Goal: Information Seeking & Learning: Understand process/instructions

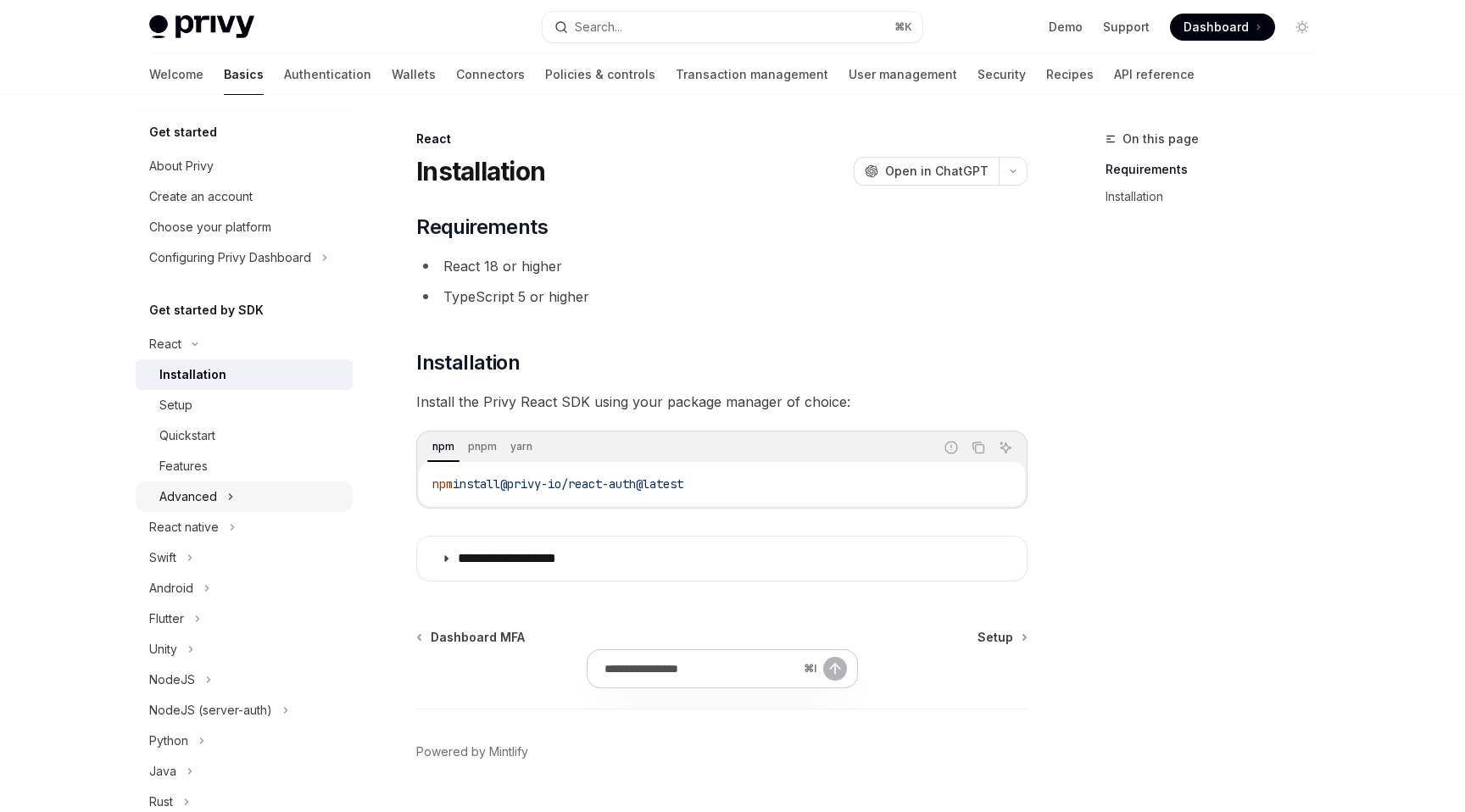
click at [270, 495] on button "Advanced" at bounding box center [243, 496] width 217 height 30
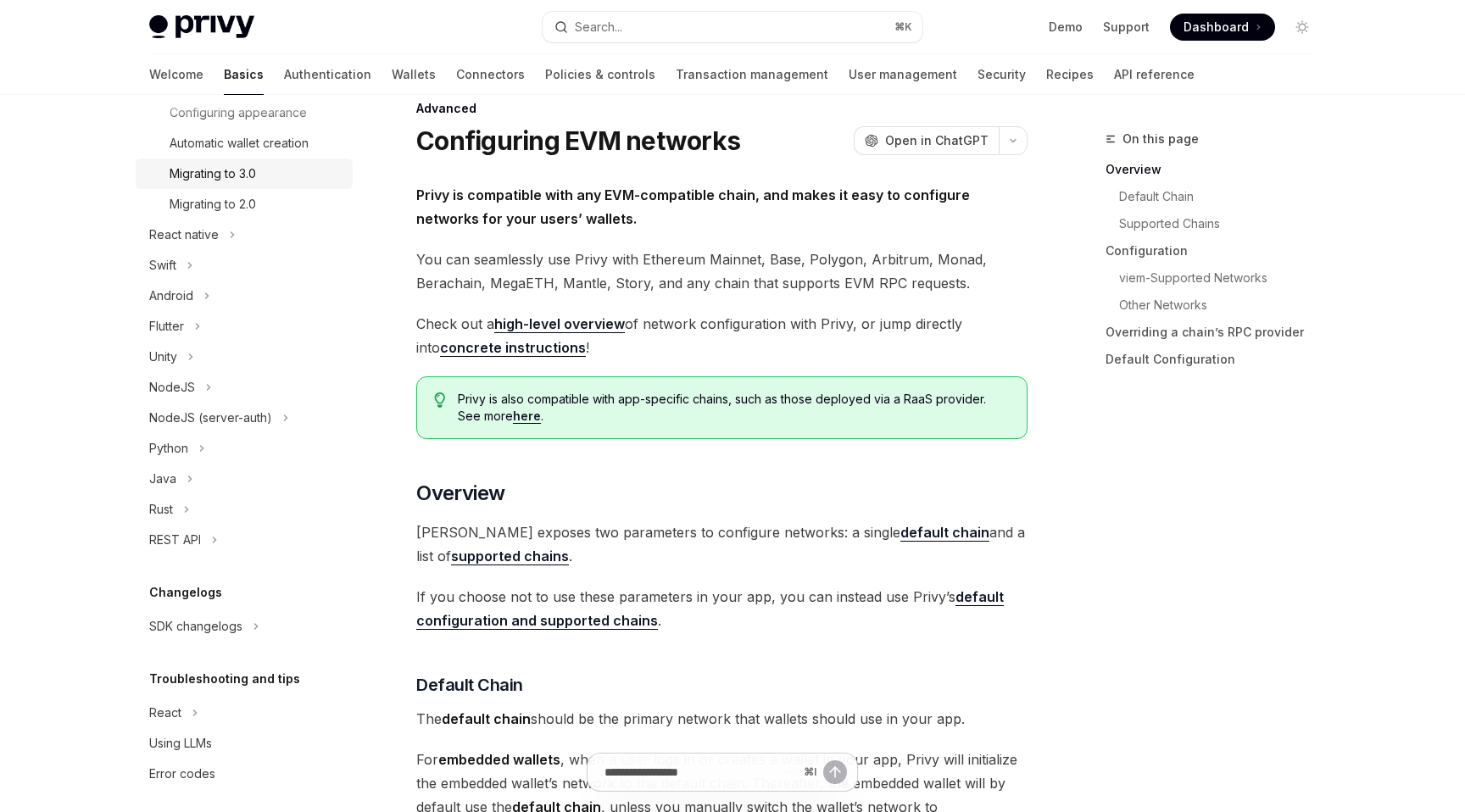
scroll to position [487, 0]
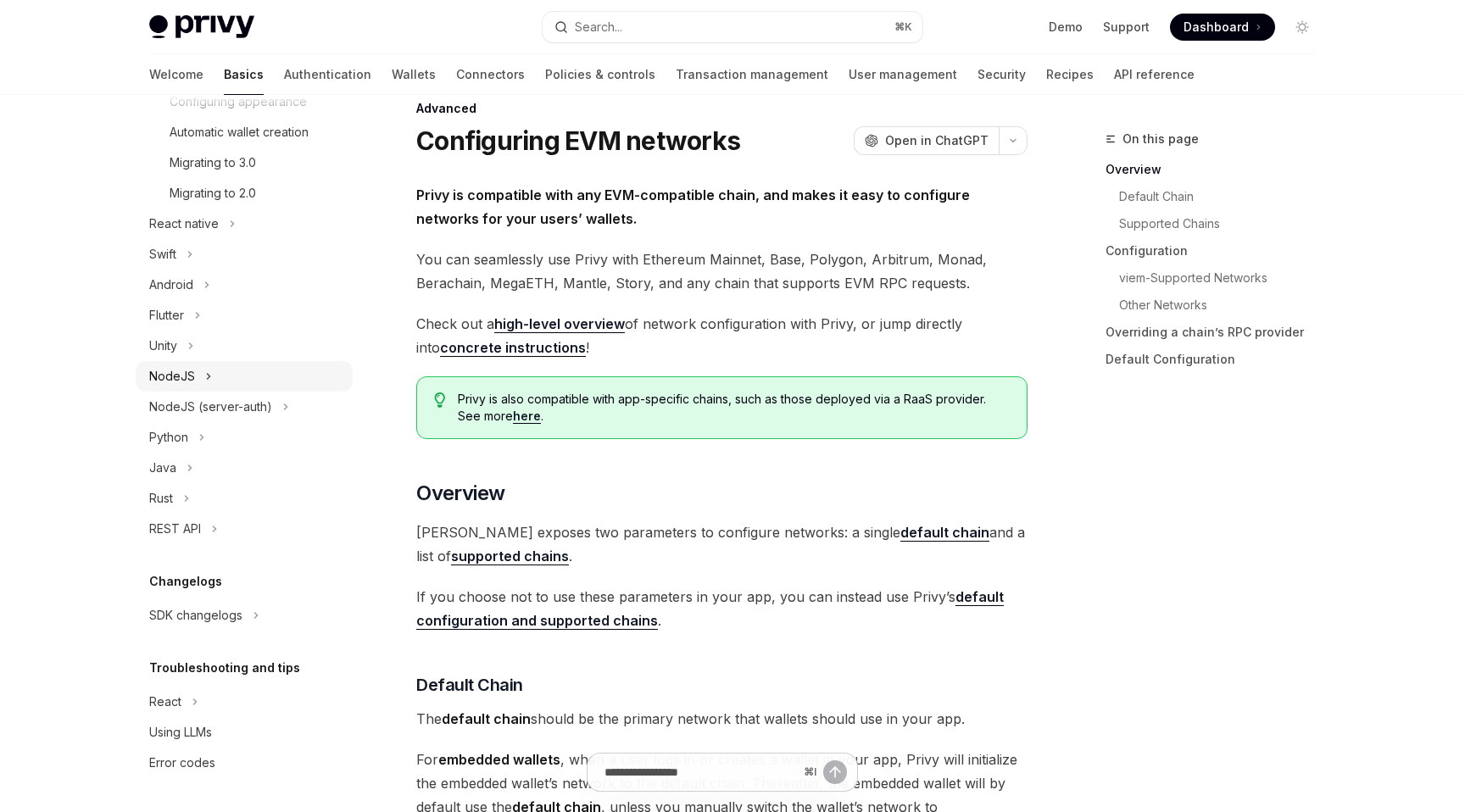
click at [241, 381] on button "NodeJS" at bounding box center [243, 376] width 217 height 30
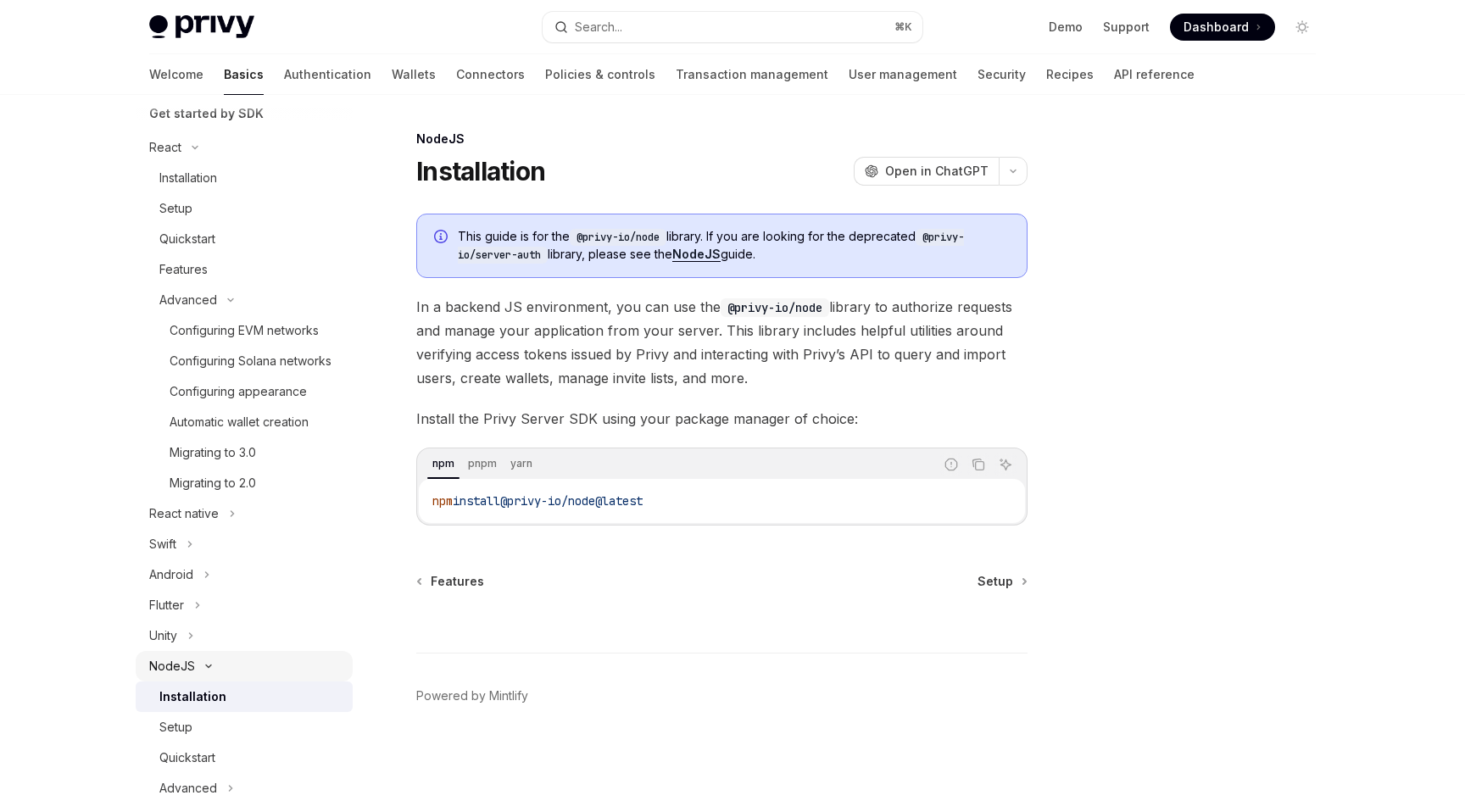
scroll to position [151, 0]
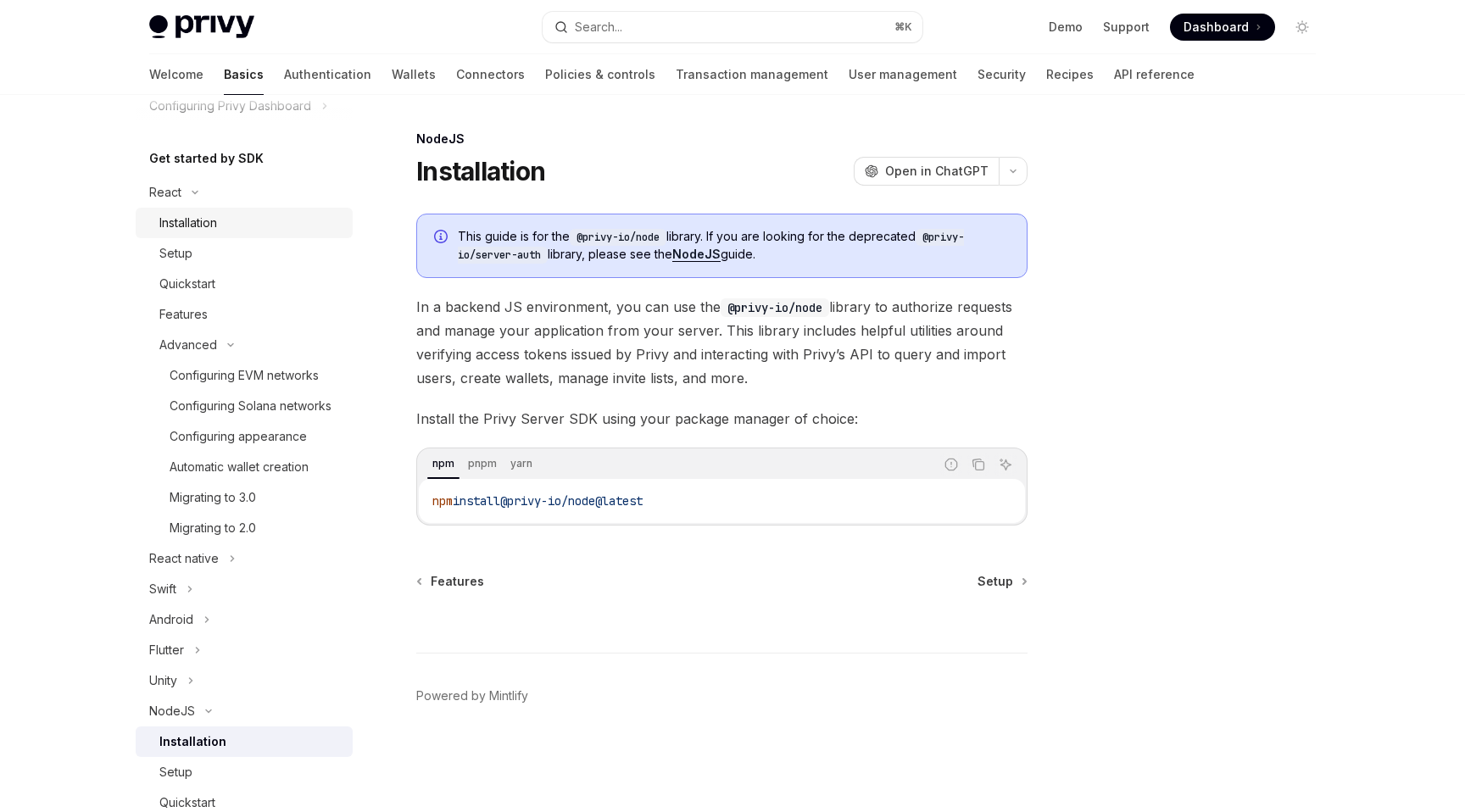
click at [234, 213] on div "Installation" at bounding box center [252, 223] width 183 height 21
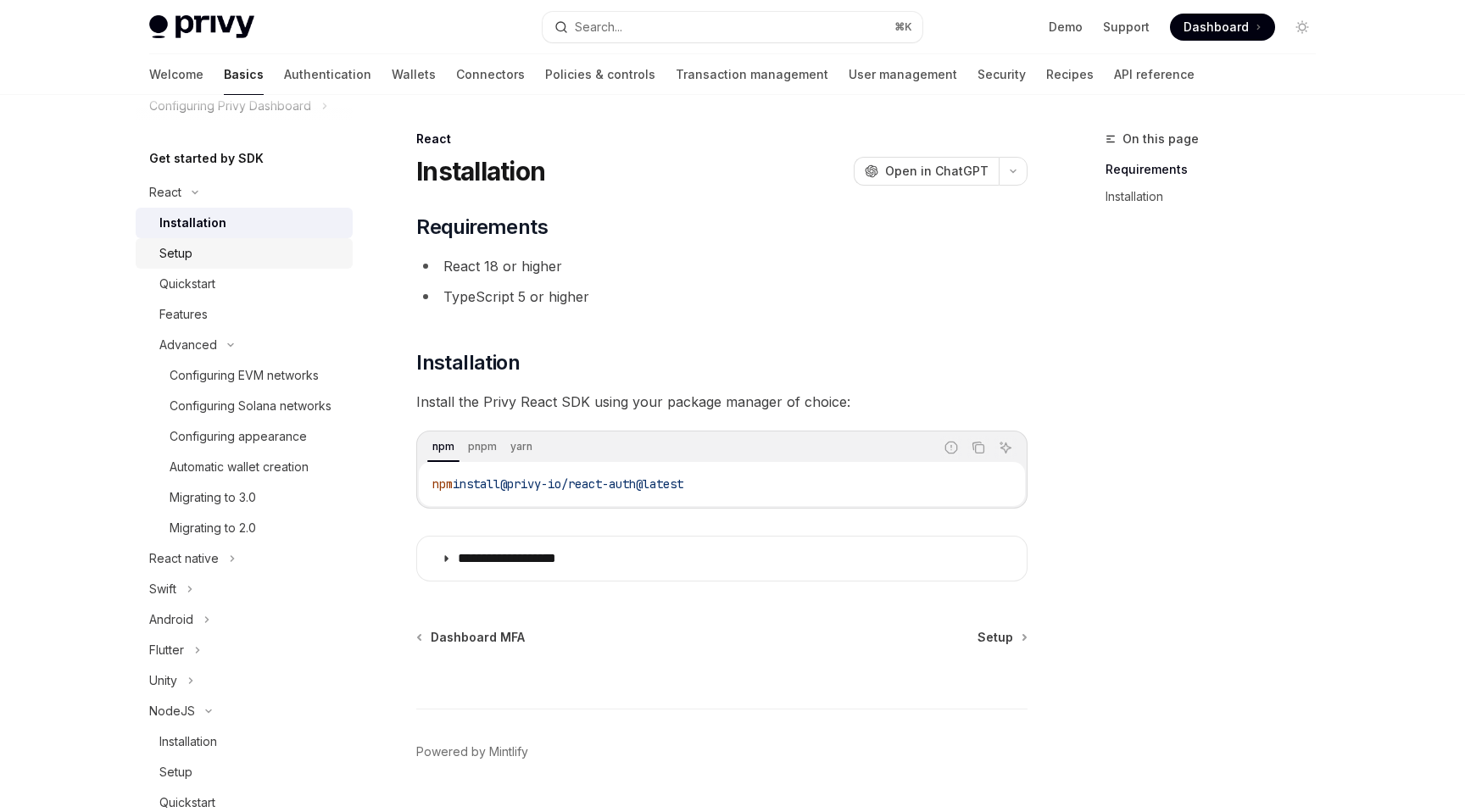
click at [300, 255] on div "Setup" at bounding box center [252, 253] width 183 height 21
type textarea "*"
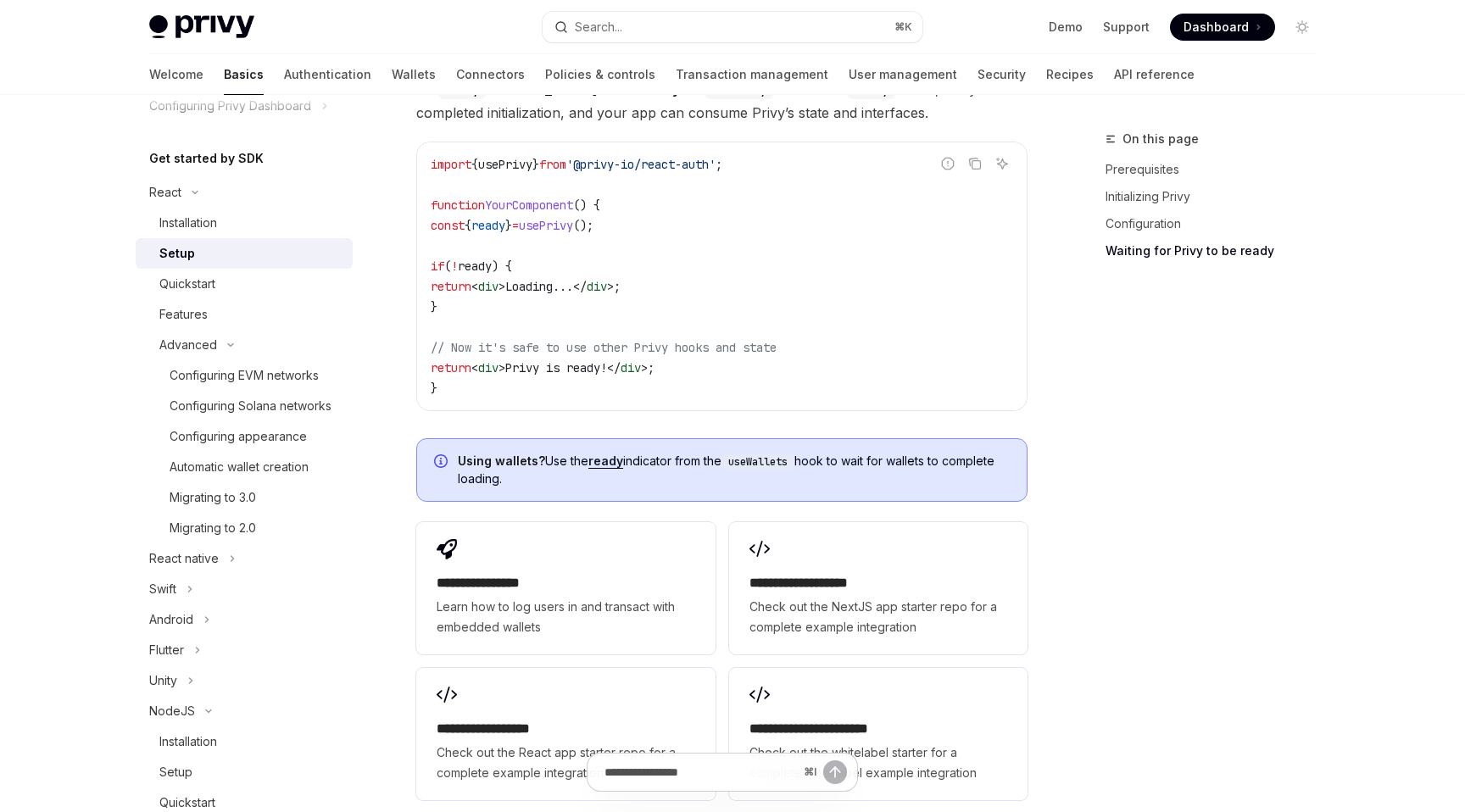
scroll to position [2126, 0]
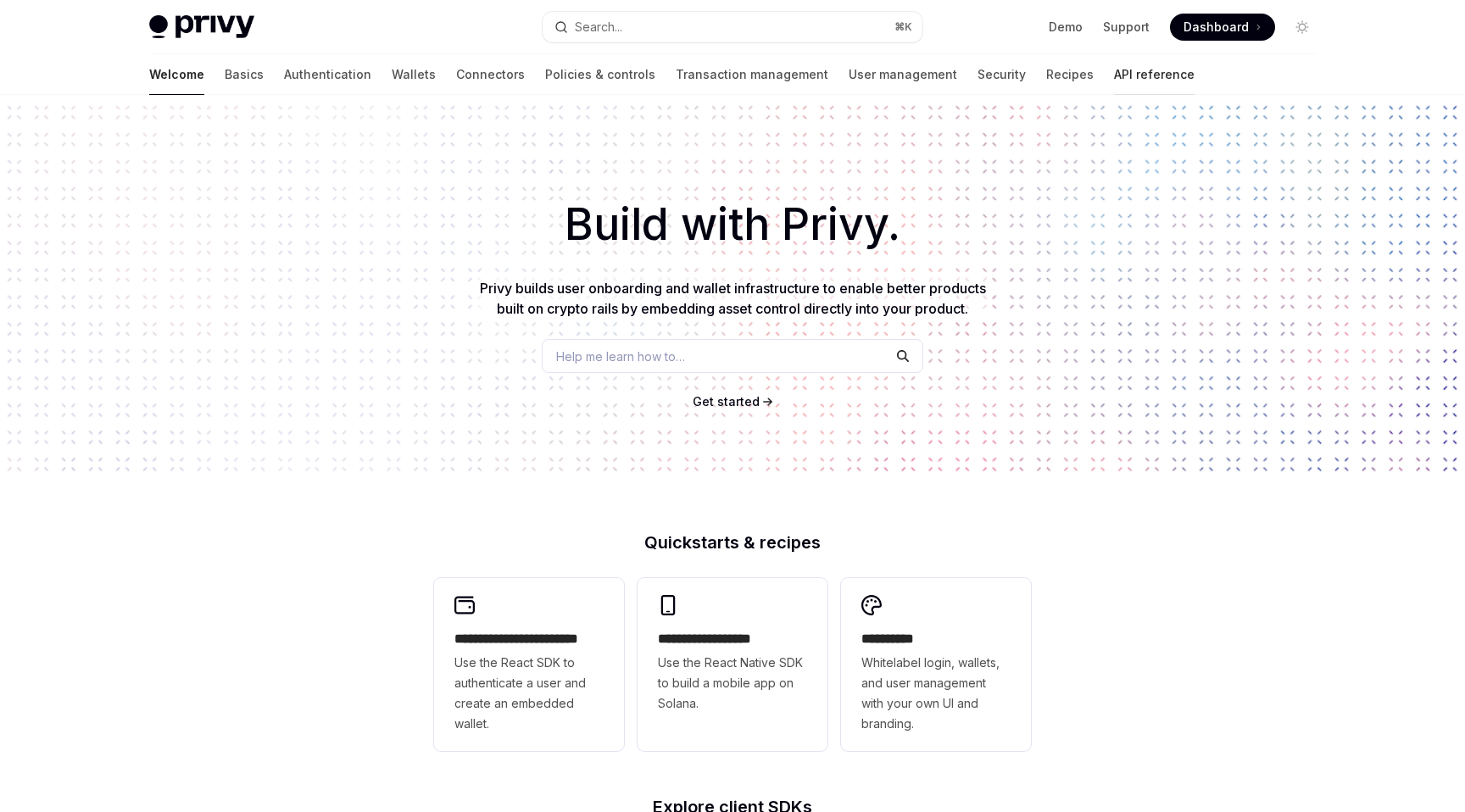
click at [1114, 78] on link "API reference" at bounding box center [1154, 74] width 80 height 41
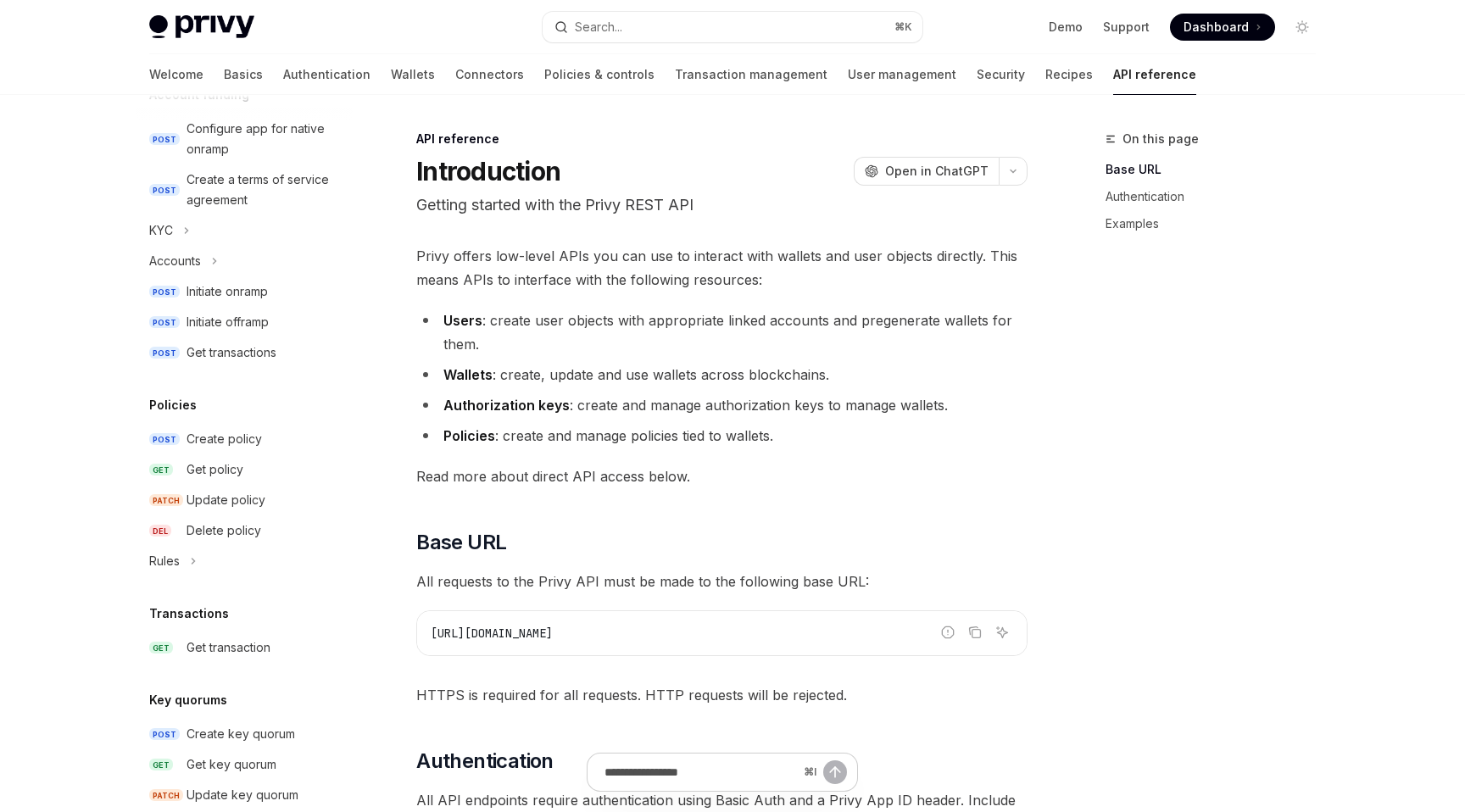
scroll to position [970, 0]
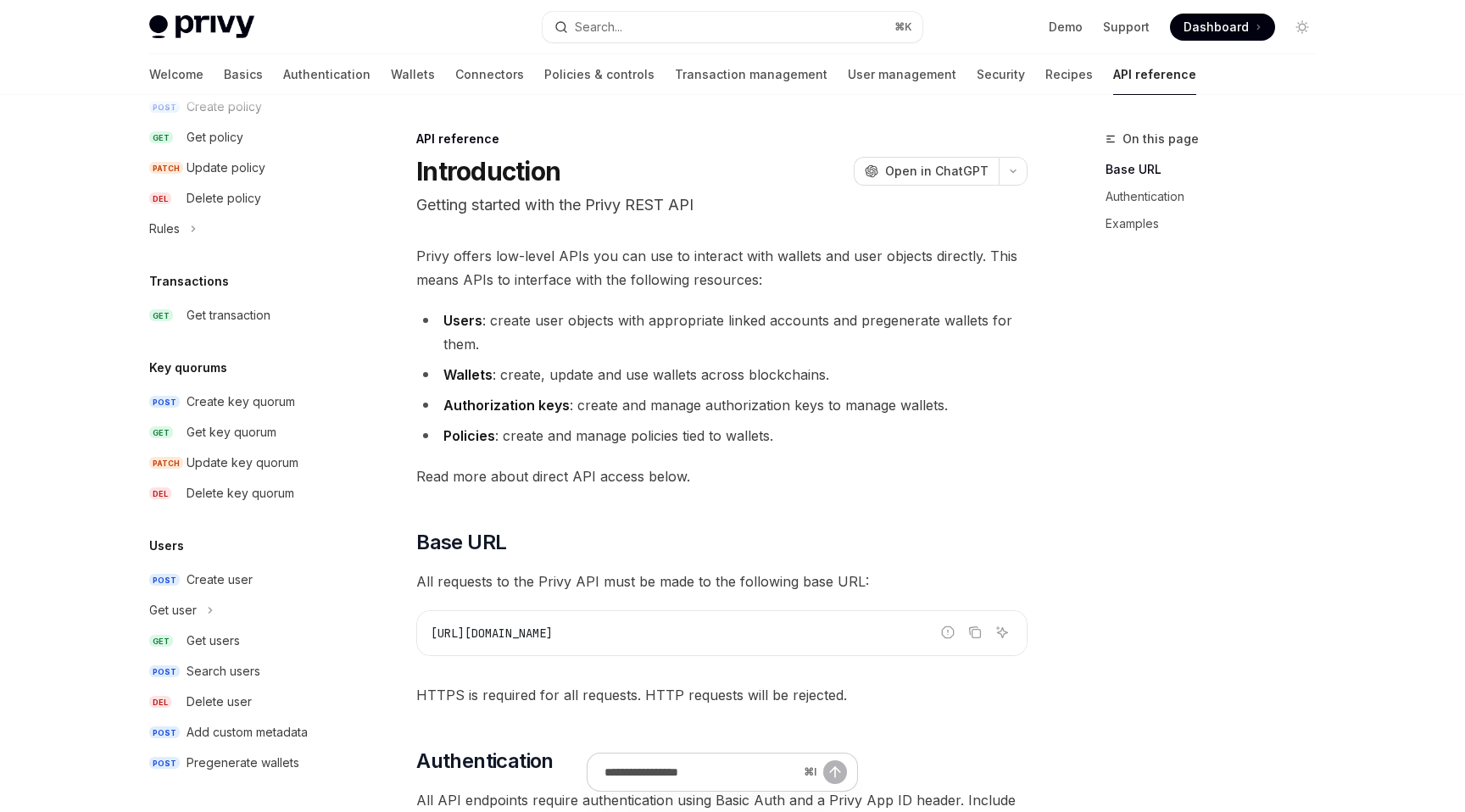
click at [929, 73] on div "Welcome Basics Authentication Wallets Connectors Policies & controls Transactio…" at bounding box center [672, 74] width 1047 height 41
click at [1045, 88] on link "Recipes" at bounding box center [1069, 74] width 47 height 41
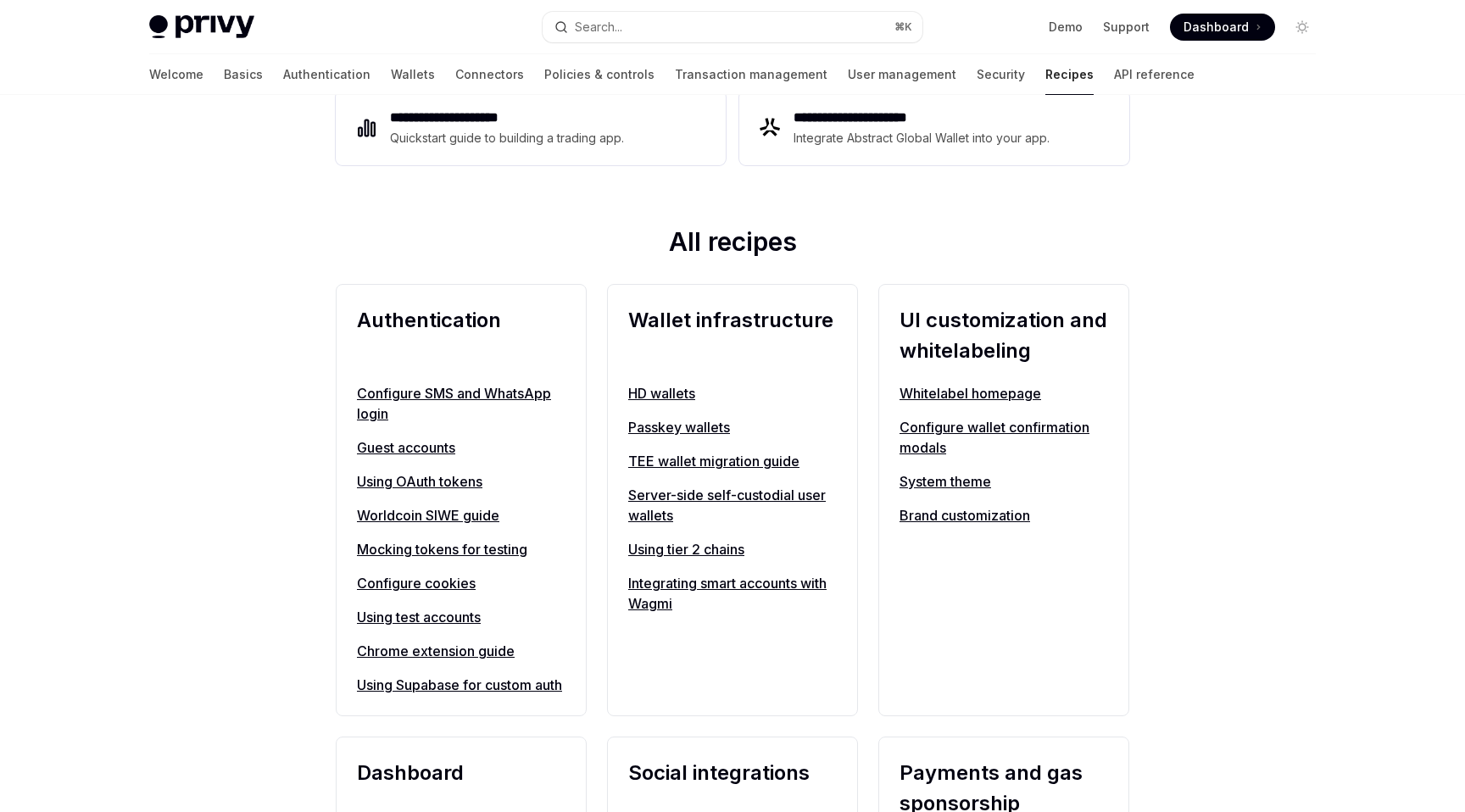
scroll to position [196, 0]
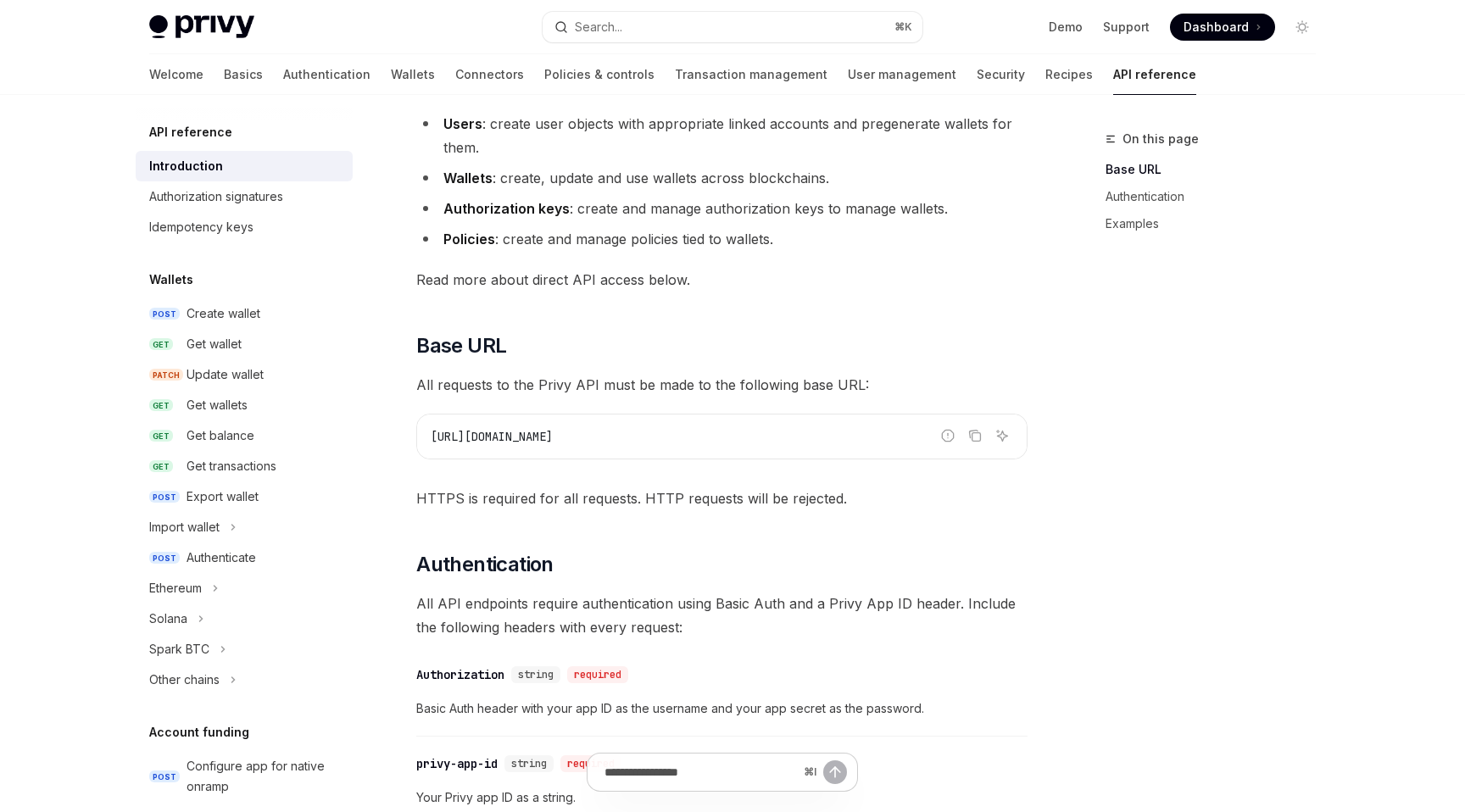
scroll to position [359, 0]
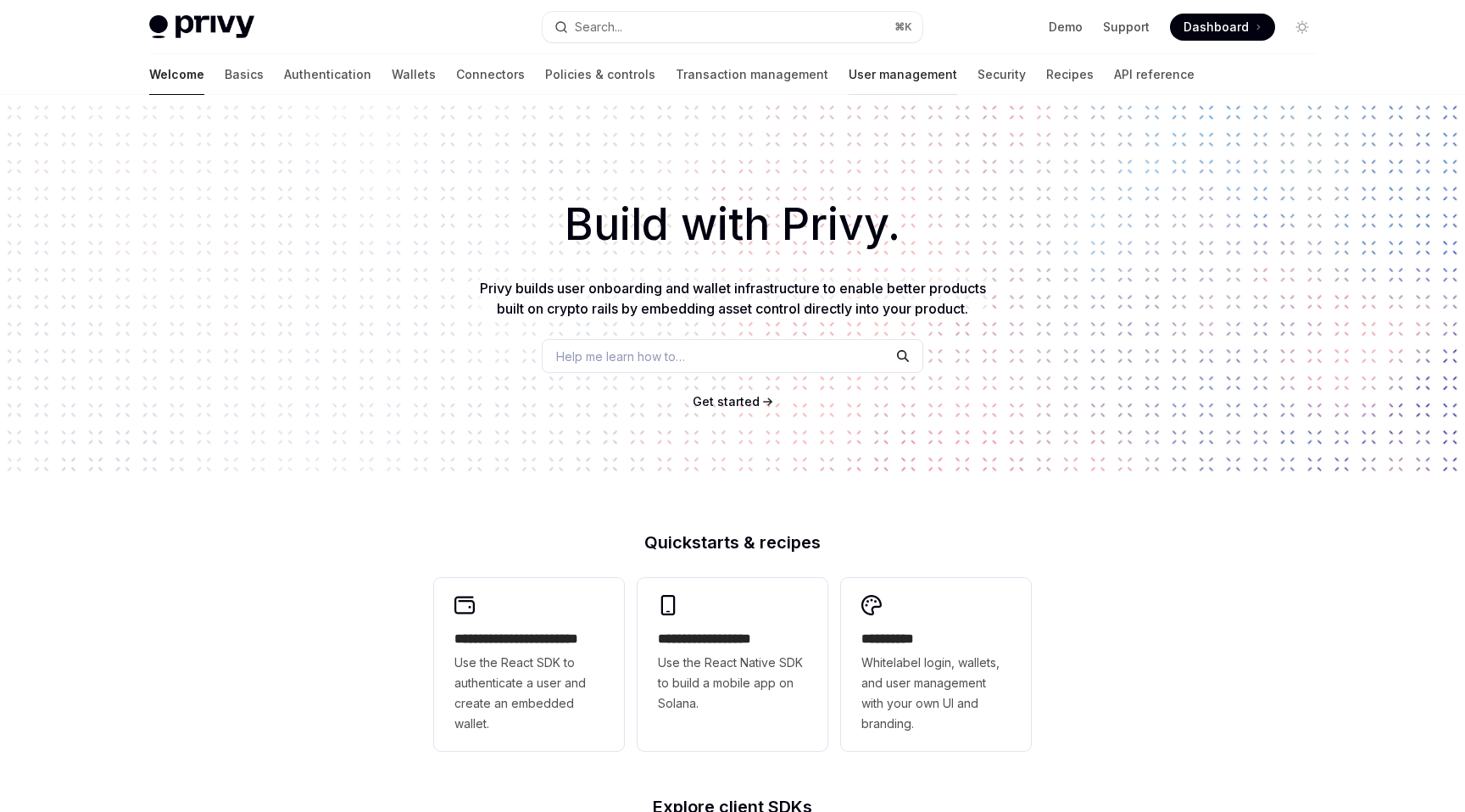
click at [848, 82] on link "User management" at bounding box center [902, 74] width 109 height 41
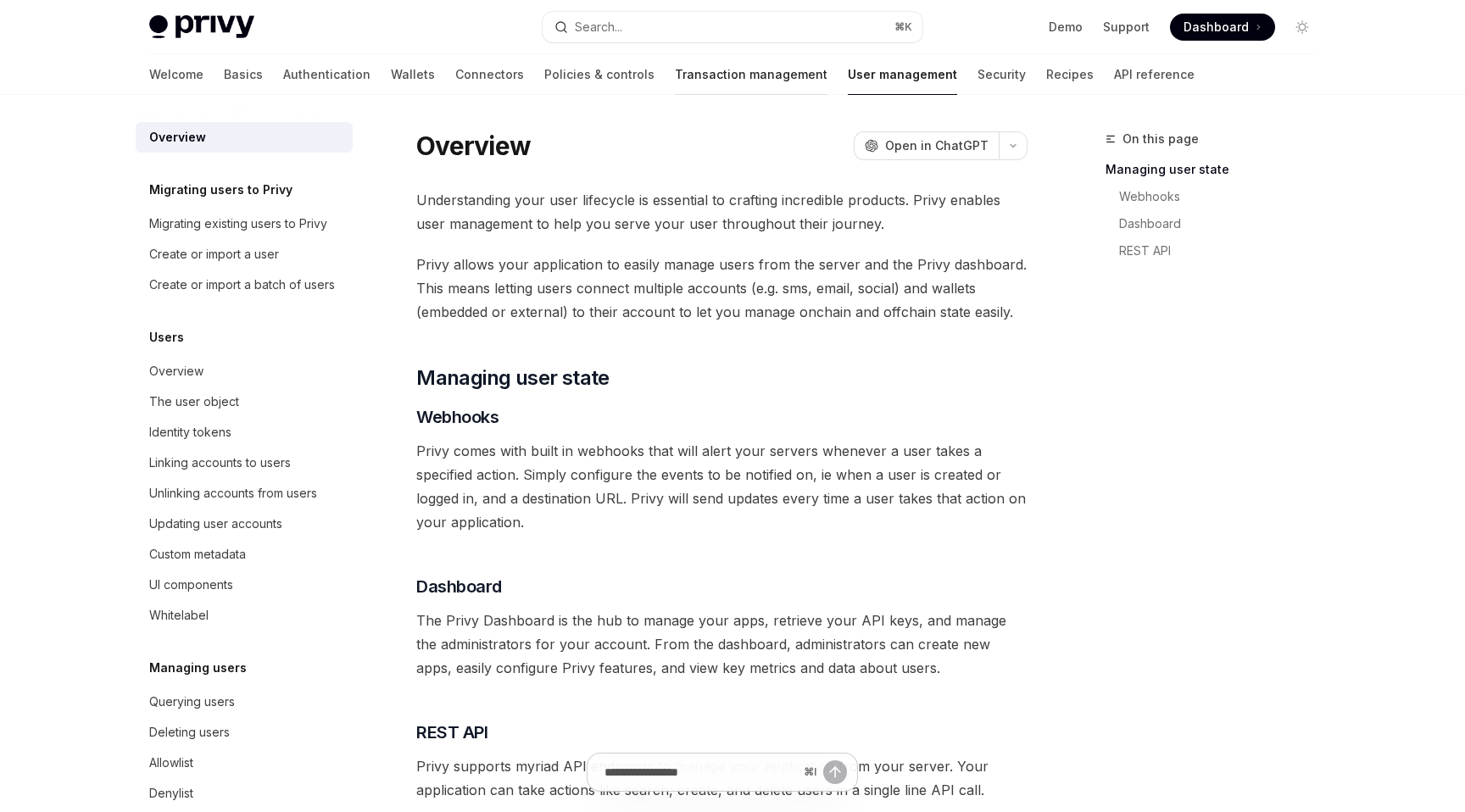
click at [675, 75] on link "Transaction management" at bounding box center [751, 74] width 152 height 41
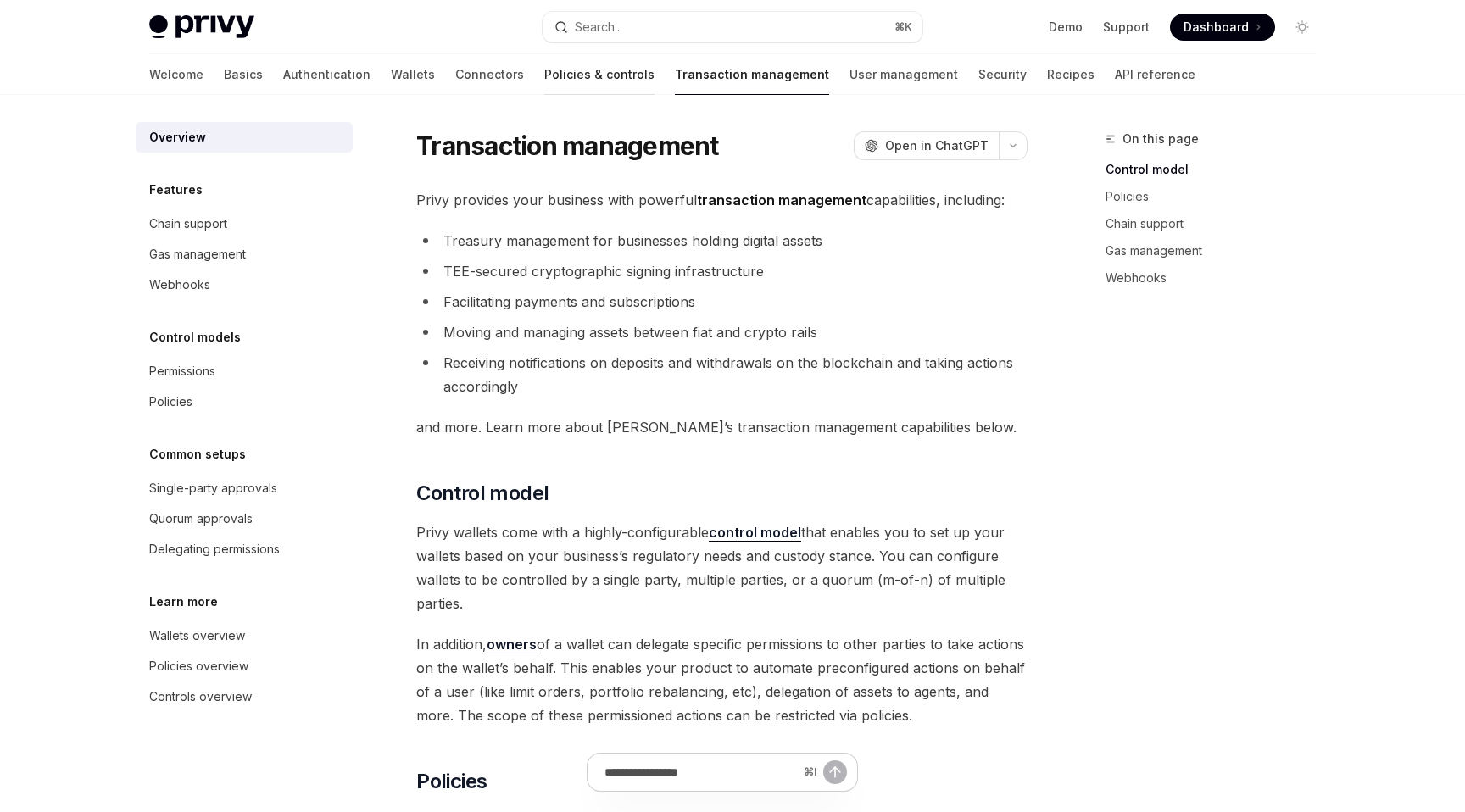
click at [545, 63] on link "Policies & controls" at bounding box center [600, 74] width 111 height 41
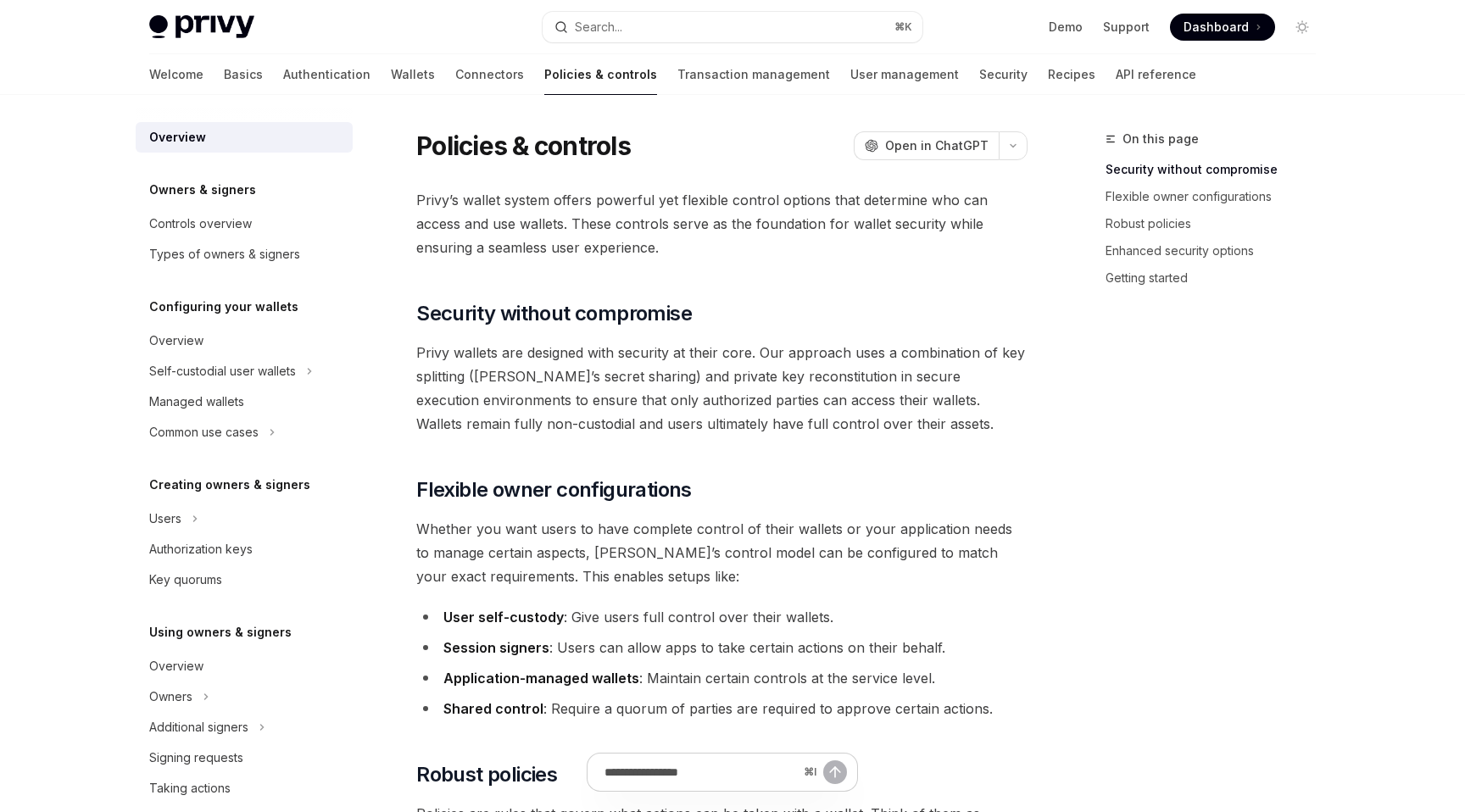
click at [293, 82] on div "Welcome Basics Authentication Wallets Connectors Policies & controls Transactio…" at bounding box center [672, 74] width 1047 height 41
click at [283, 78] on link "Authentication" at bounding box center [326, 74] width 87 height 41
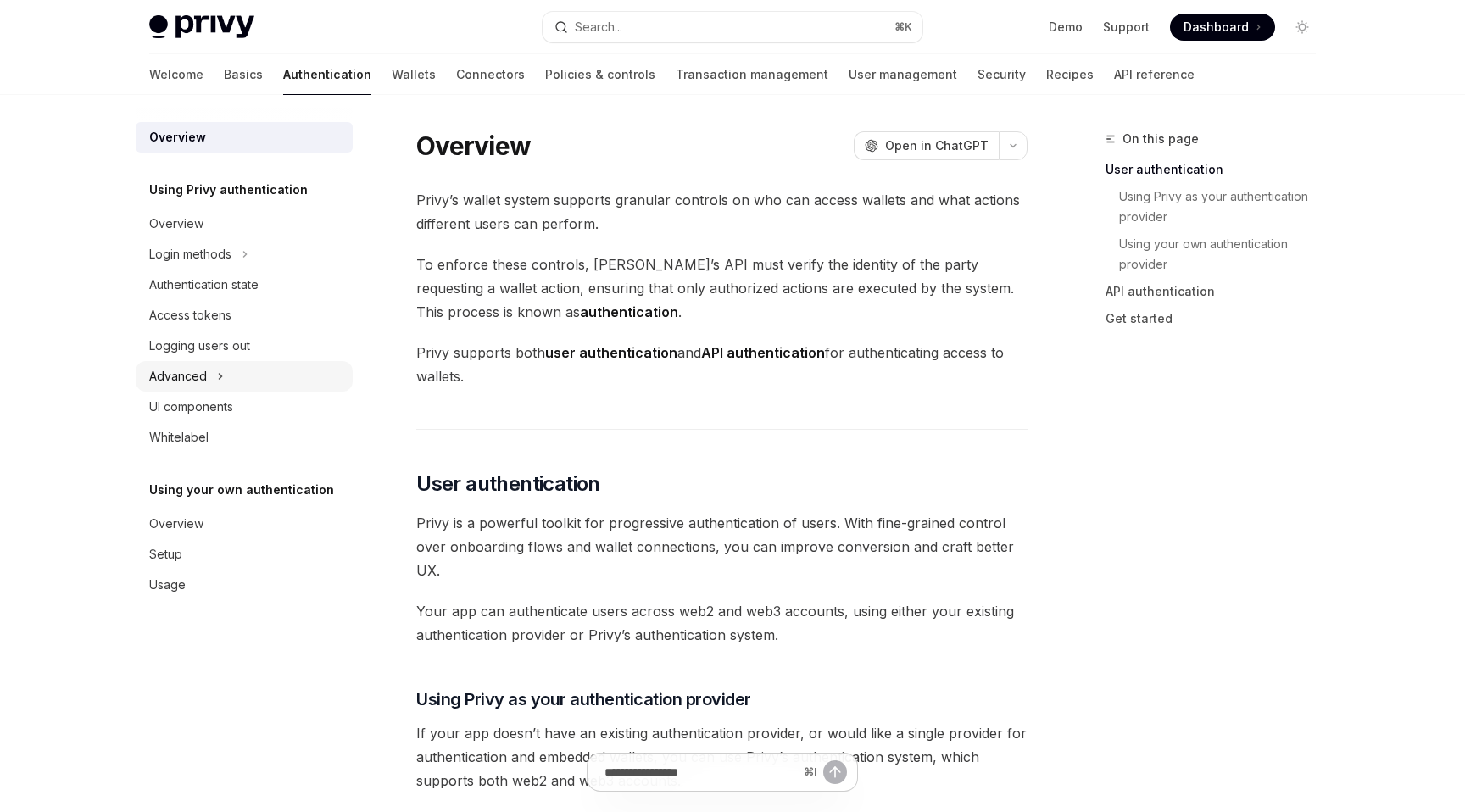
click at [236, 380] on button "Advanced" at bounding box center [243, 376] width 217 height 30
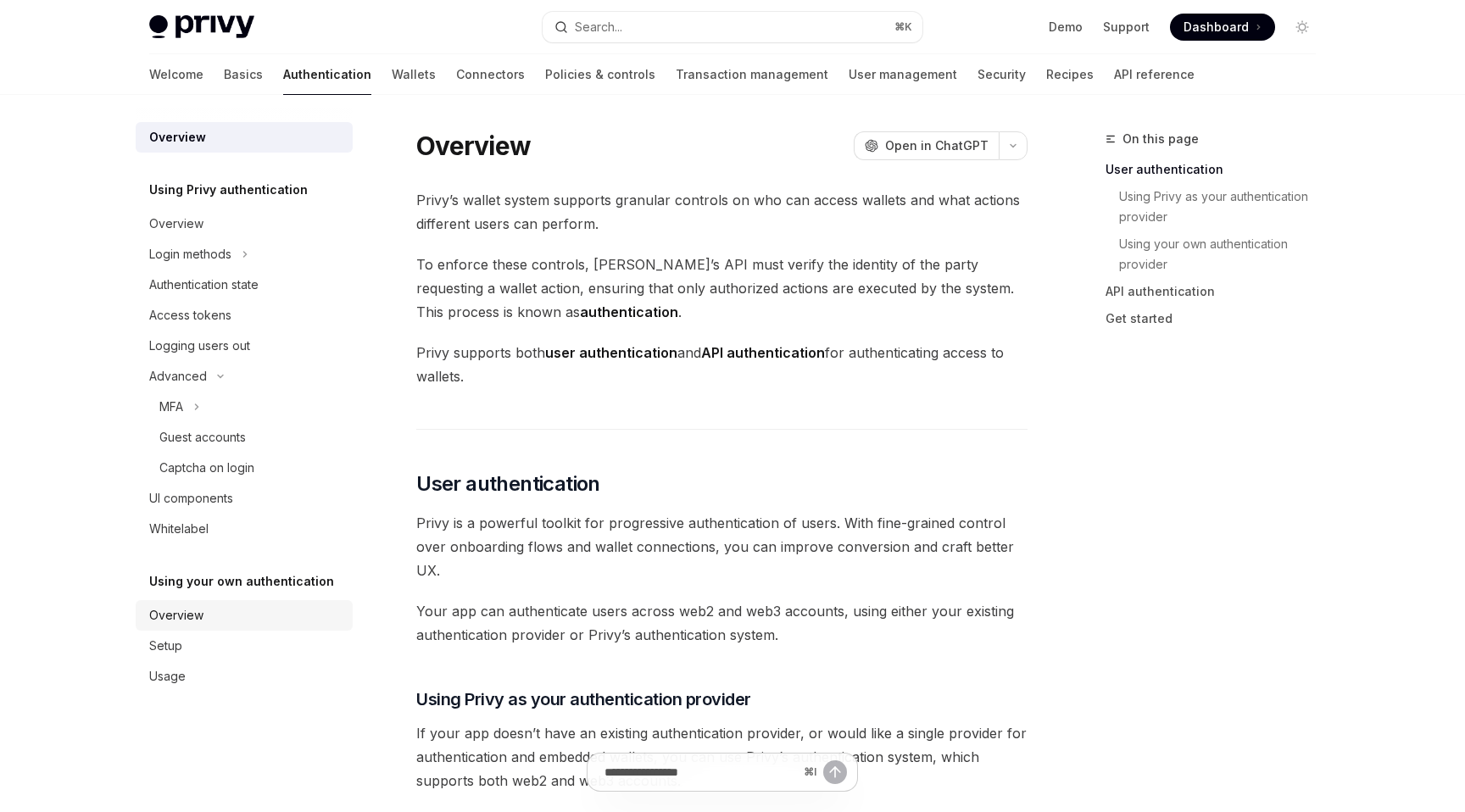
click at [235, 615] on div "Overview" at bounding box center [246, 615] width 193 height 21
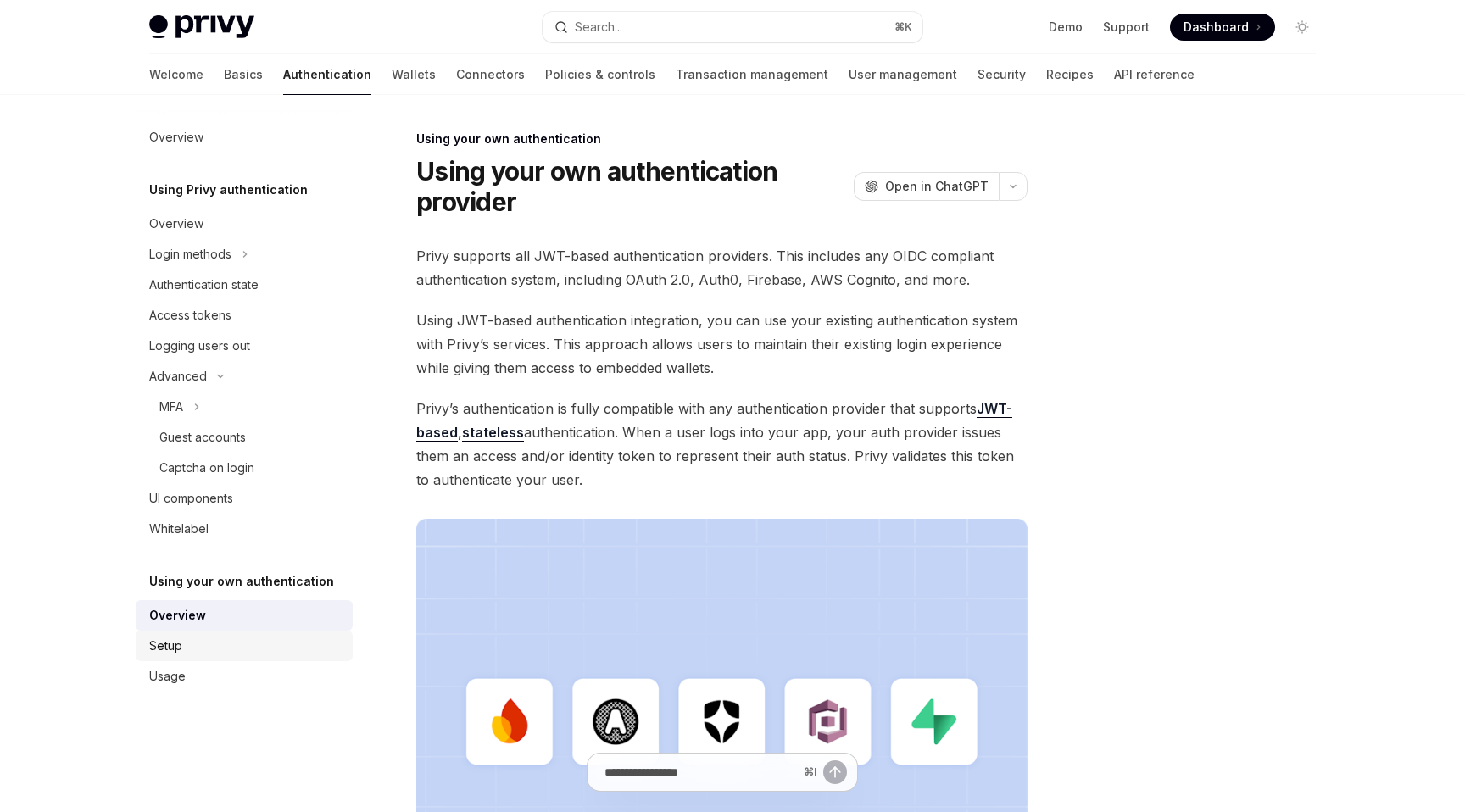
click at [235, 642] on div "Setup" at bounding box center [246, 646] width 193 height 21
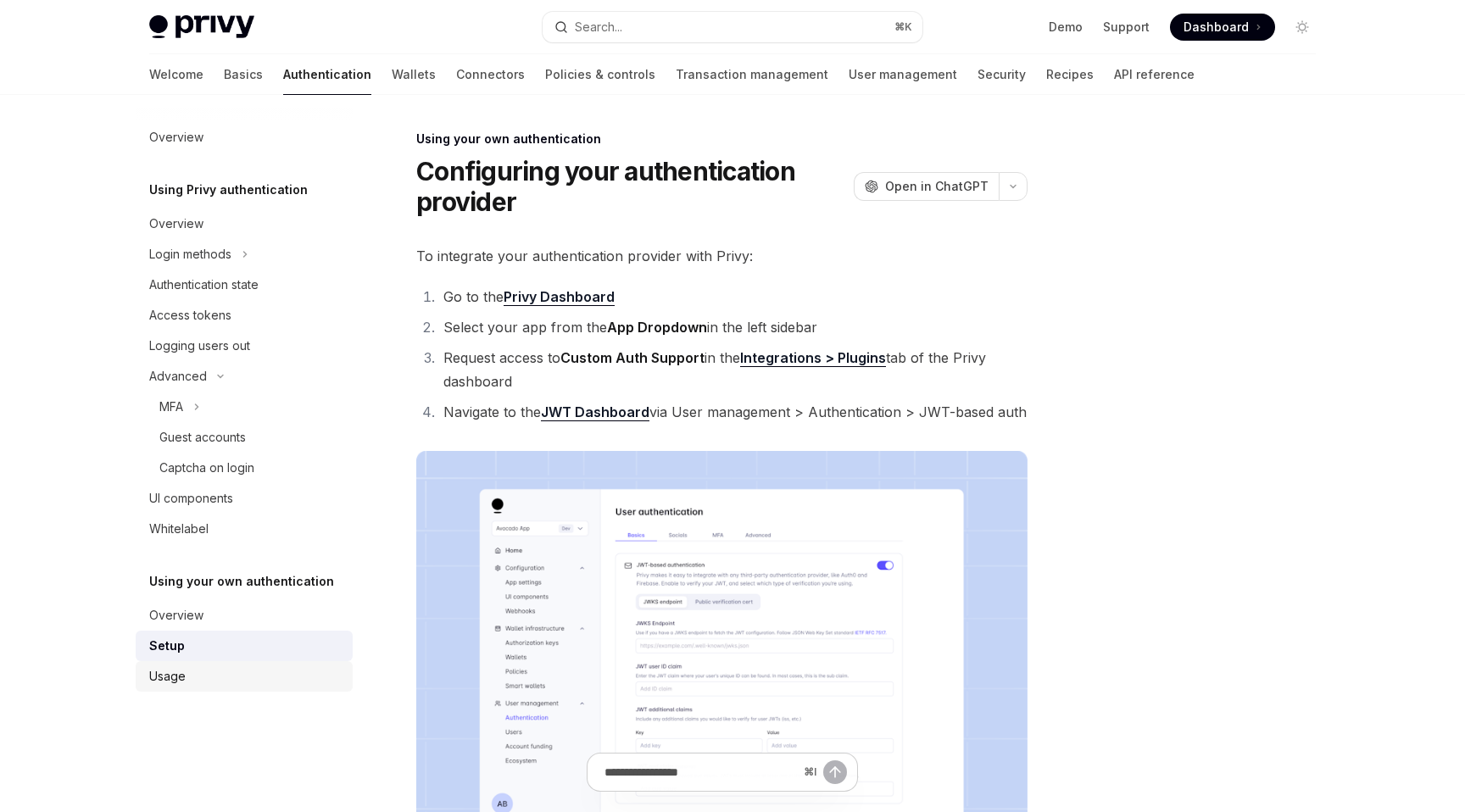
click at [236, 673] on div "Usage" at bounding box center [246, 677] width 193 height 21
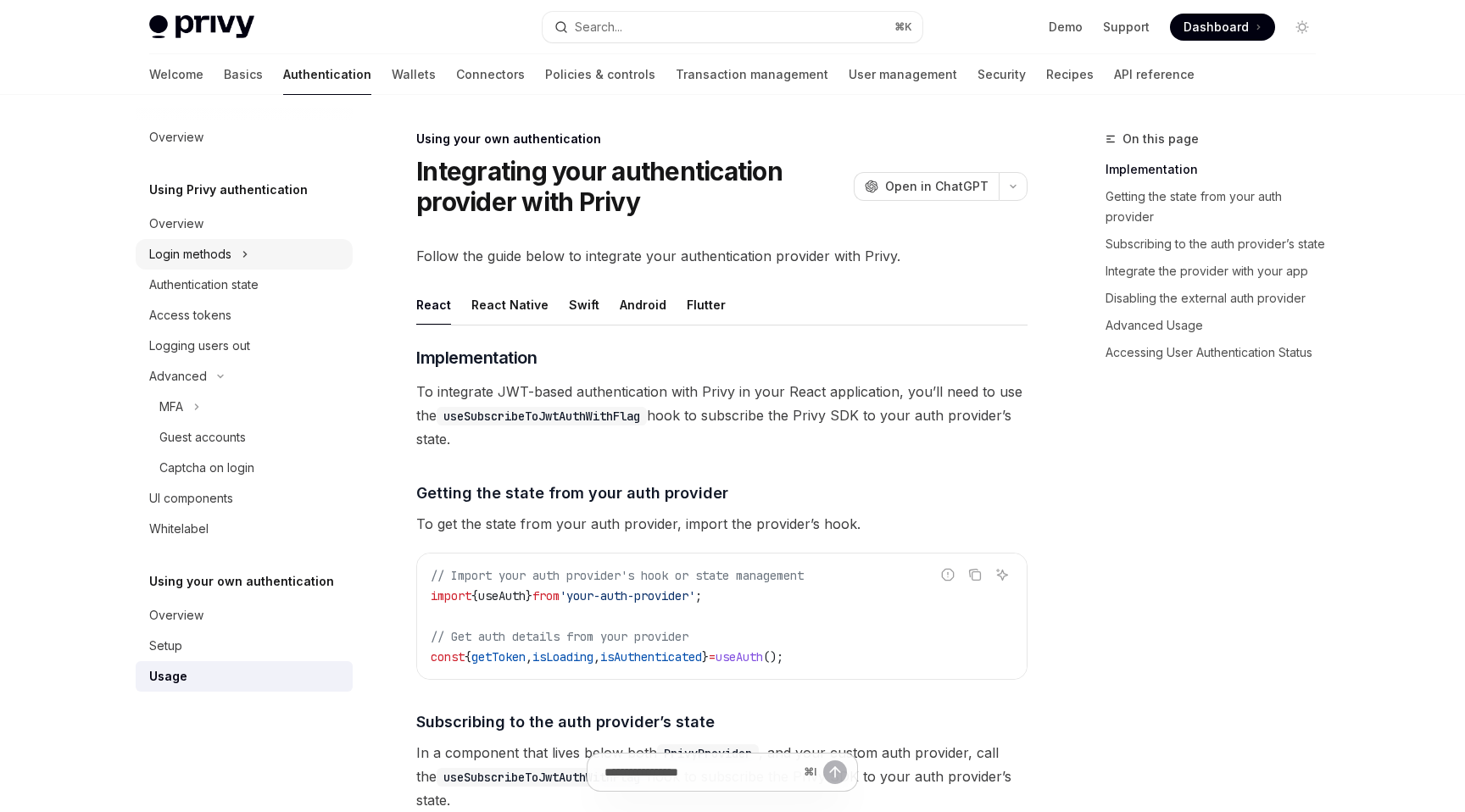
click at [234, 239] on button "Login methods" at bounding box center [243, 254] width 217 height 30
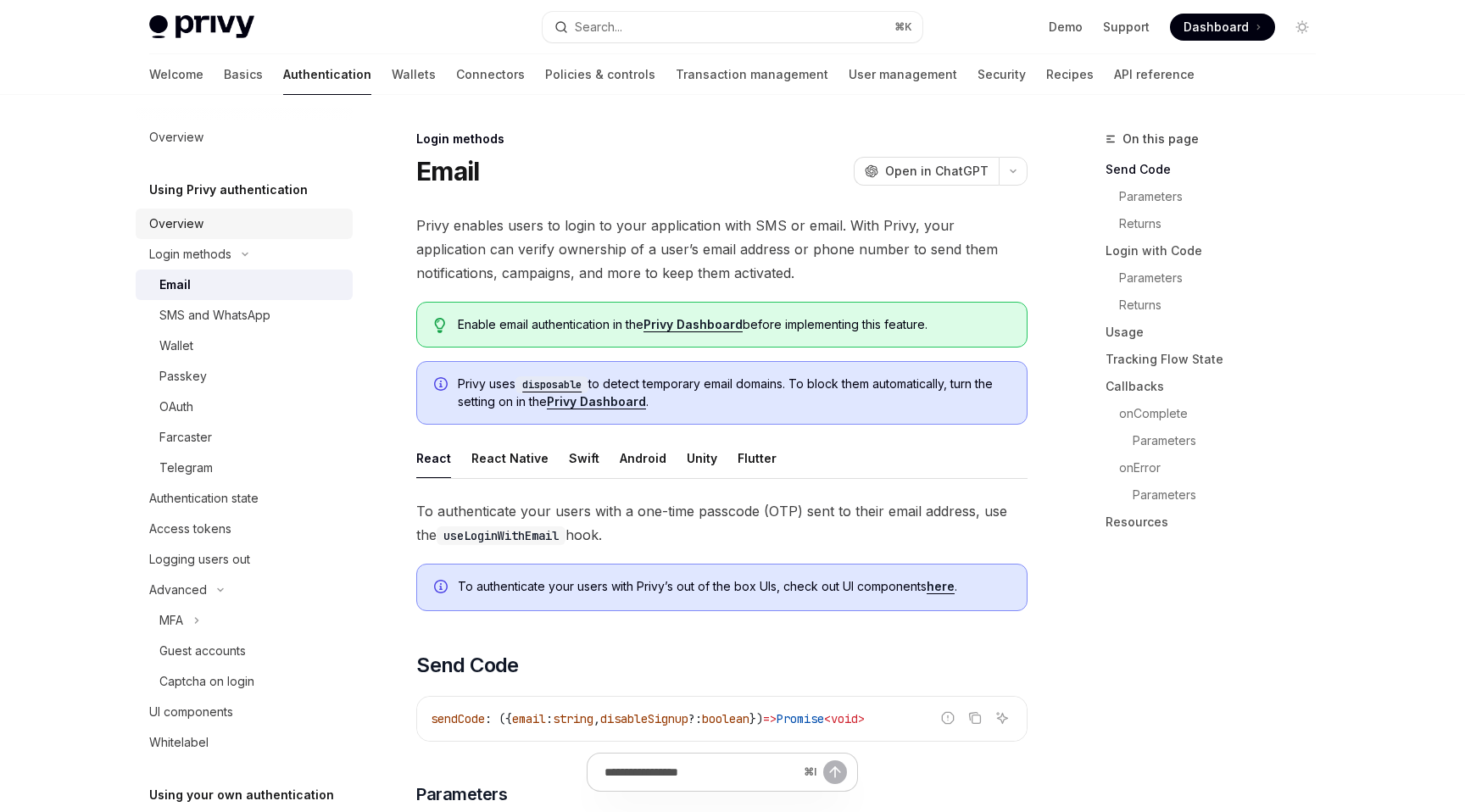
click at [234, 227] on div "Overview" at bounding box center [246, 224] width 193 height 21
type textarea "*"
